Goal: Use online tool/utility: Utilize a website feature to perform a specific function

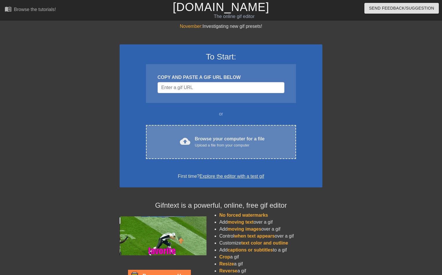
click at [215, 136] on div "Browse your computer for a file Upload a file from your computer" at bounding box center [230, 141] width 70 height 13
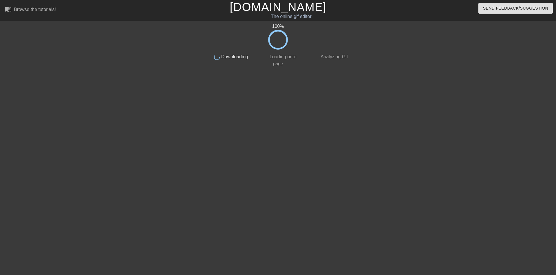
click at [224, 59] on div "done Downloading" at bounding box center [226, 59] width 51 height 18
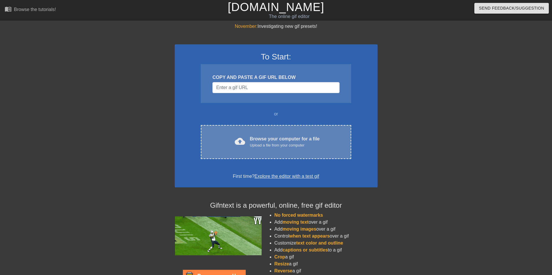
click at [264, 151] on div "cloud_upload Browse your computer for a file Upload a file from your computer C…" at bounding box center [276, 142] width 150 height 34
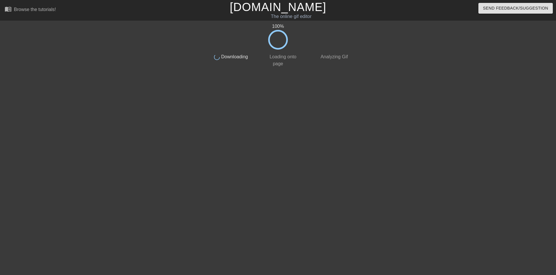
click at [314, 62] on div "done Analyzing Gif" at bounding box center [329, 59] width 51 height 18
click at [313, 61] on div "done Analyzing Gif" at bounding box center [329, 59] width 51 height 18
drag, startPoint x: 289, startPoint y: 45, endPoint x: 285, endPoint y: 50, distance: 6.2
click at [285, 50] on div "100 % done Downloading done Loading onto page done Analyzing Gif" at bounding box center [277, 45] width 145 height 44
click at [288, 59] on span "Loading onto page" at bounding box center [282, 60] width 28 height 12
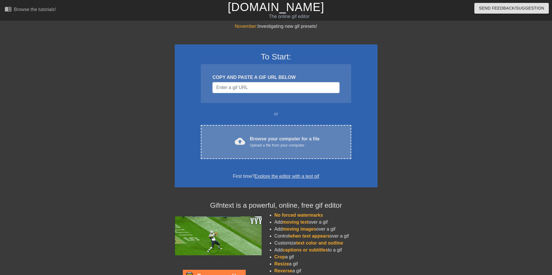
click at [246, 131] on div "cloud_upload Browse your computer for a file Upload a file from your computer C…" at bounding box center [276, 142] width 150 height 34
